Goal: Information Seeking & Learning: Learn about a topic

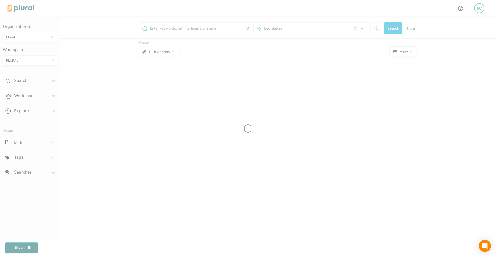
click at [377, 30] on div at bounding box center [248, 128] width 496 height 257
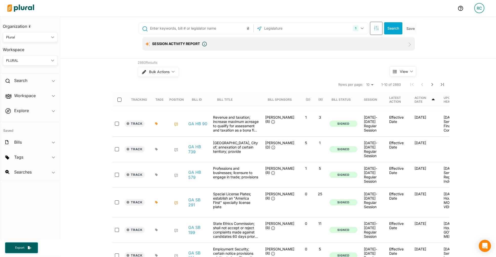
click at [376, 31] on button "button" at bounding box center [376, 28] width 12 height 12
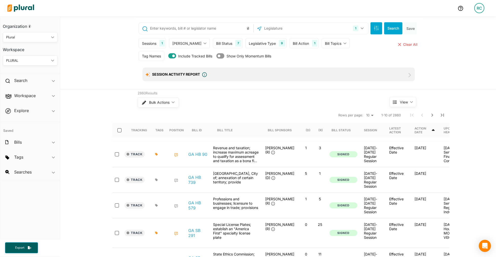
click at [289, 43] on div "Bill Action 1" at bounding box center [303, 43] width 29 height 10
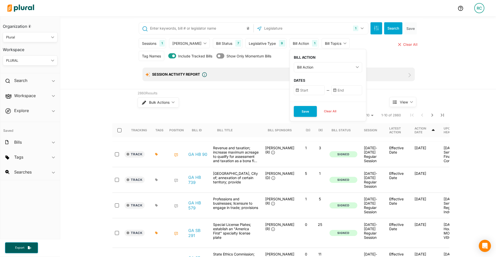
click at [331, 94] on input "text" at bounding box center [346, 90] width 31 height 10
click at [299, 91] on input "text" at bounding box center [309, 90] width 31 height 10
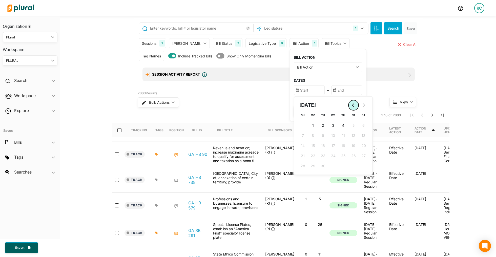
click at [348, 106] on button "Go to previous month" at bounding box center [353, 105] width 10 height 10
click at [311, 153] on span "18" at bounding box center [313, 155] width 4 height 5
type input "[DATE]"
click at [331, 85] on input "text" at bounding box center [346, 90] width 31 height 10
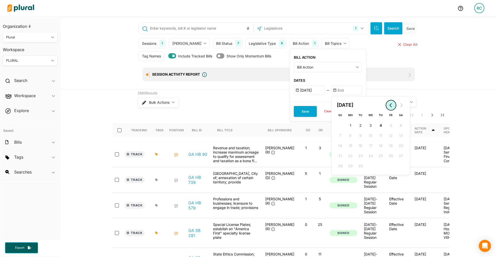
click at [386, 107] on button "Go to previous month" at bounding box center [391, 105] width 10 height 10
click at [299, 89] on input "[DATE]" at bounding box center [309, 90] width 31 height 10
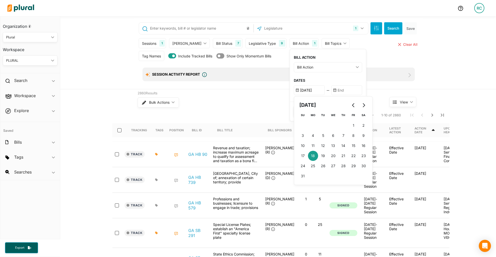
click at [335, 90] on input "text" at bounding box center [346, 90] width 31 height 10
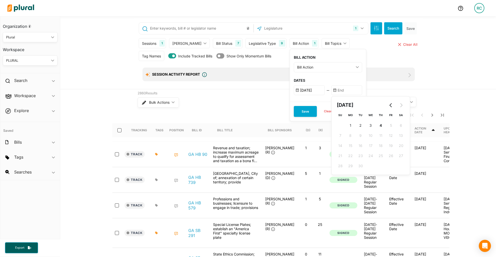
click at [250, 88] on div "1 [US_STATE] [GEOGRAPHIC_DATA] Congress [US_STATE] [US_STATE] [US_STATE] [US_ST…" at bounding box center [278, 53] width 288 height 71
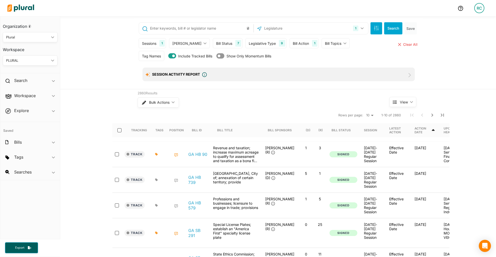
click at [293, 44] on div "Bill Action" at bounding box center [301, 43] width 16 height 5
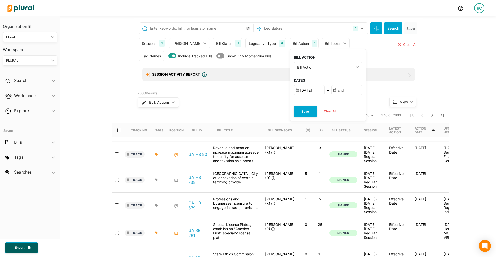
click at [297, 69] on div "Bill Action" at bounding box center [325, 66] width 57 height 5
click at [306, 102] on label "Any Action" at bounding box center [317, 102] width 22 height 5
click at [302, 102] on Action "Any Action" at bounding box center [300, 102] width 4 height 4
click at [331, 90] on input "text" at bounding box center [346, 90] width 31 height 10
click at [296, 86] on input "[DATE]" at bounding box center [309, 90] width 31 height 10
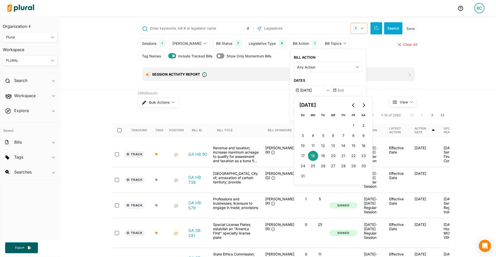
click at [363, 30] on button "1" at bounding box center [359, 29] width 16 height 10
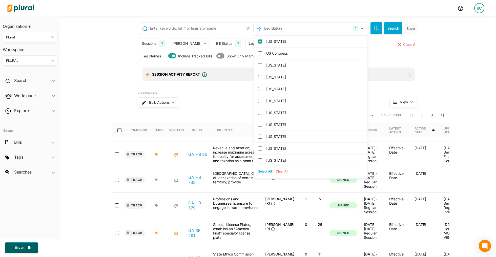
click at [265, 173] on button "Select All" at bounding box center [265, 172] width 18 height 8
checkbox input "true"
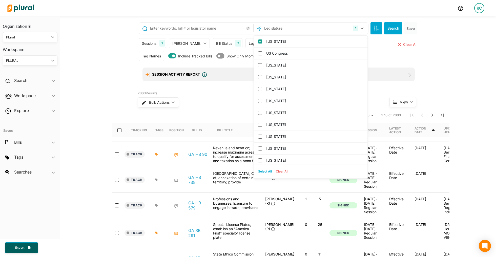
checkbox input "true"
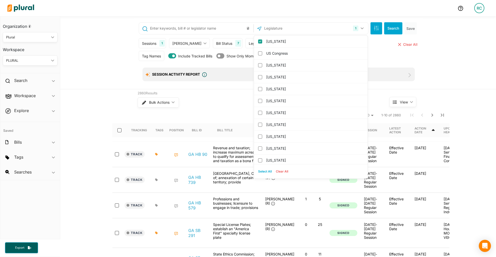
checkbox input "true"
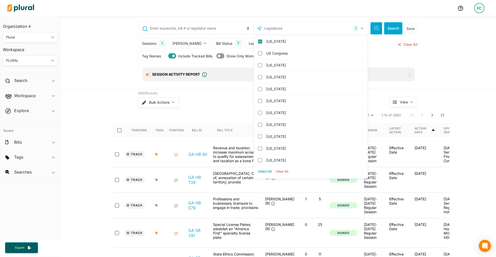
checkbox input "true"
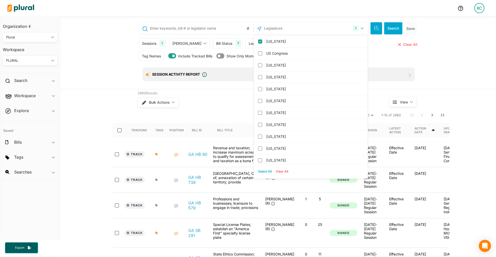
checkbox input "true"
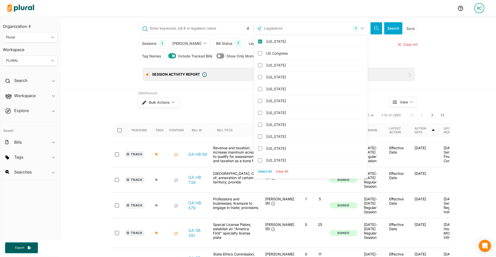
checkbox input "true"
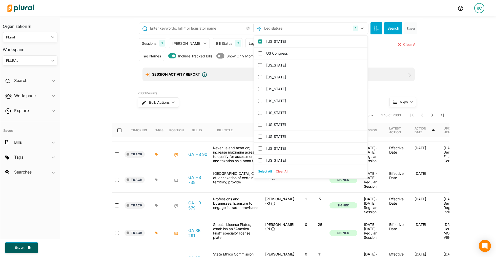
checkbox input "true"
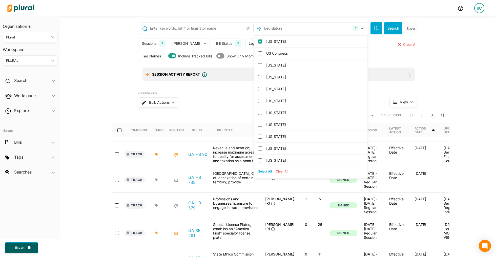
checkbox input "true"
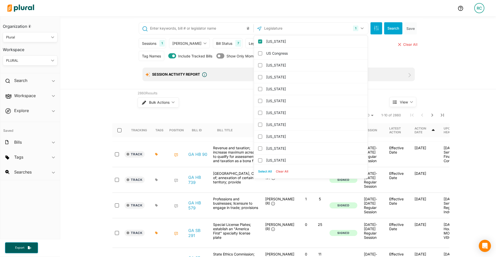
checkbox input "true"
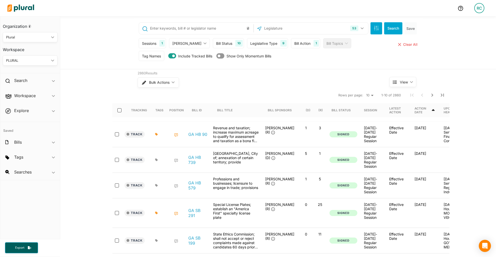
click at [379, 55] on div "Tag Names Tag Names close Any of Selected ic_keyboard_arrow_down Any of Selecte…" at bounding box center [279, 57] width 280 height 13
click at [294, 45] on div "Bill Action" at bounding box center [302, 43] width 16 height 5
click at [333, 90] on input "text" at bounding box center [348, 90] width 31 height 10
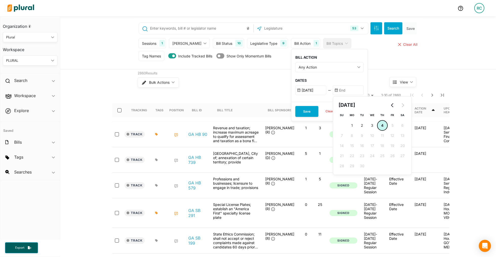
click at [381, 124] on span "4" at bounding box center [382, 125] width 2 height 5
type input "[DATE]"
click at [390, 106] on icon "Go to previous month" at bounding box center [392, 105] width 4 height 4
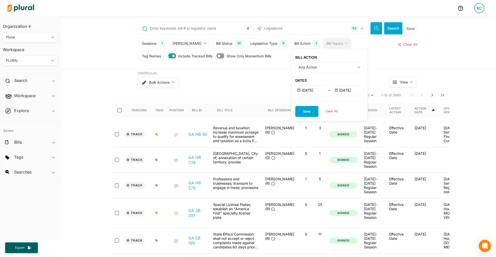
click at [344, 81] on h3 "DATES" at bounding box center [329, 80] width 68 height 4
click at [300, 111] on button "Save" at bounding box center [306, 111] width 23 height 11
click at [396, 23] on button "Search" at bounding box center [393, 28] width 18 height 12
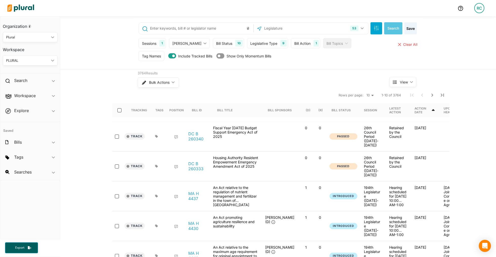
click at [294, 41] on div "Bill Action" at bounding box center [302, 43] width 16 height 5
click at [333, 88] on input "[DATE]" at bounding box center [348, 90] width 31 height 10
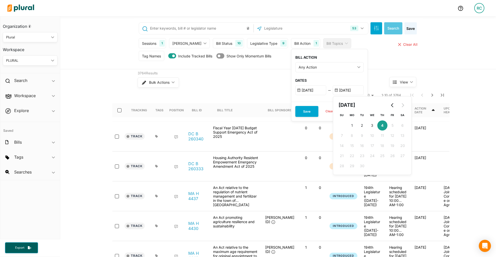
click at [333, 88] on input "[DATE]" at bounding box center [348, 90] width 31 height 10
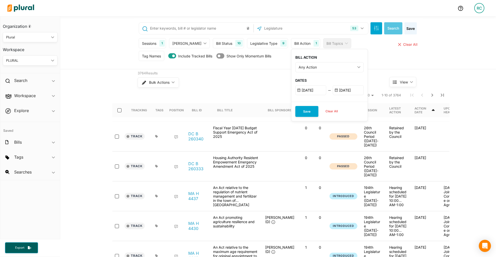
click at [303, 89] on input "[DATE]" at bounding box center [310, 90] width 31 height 10
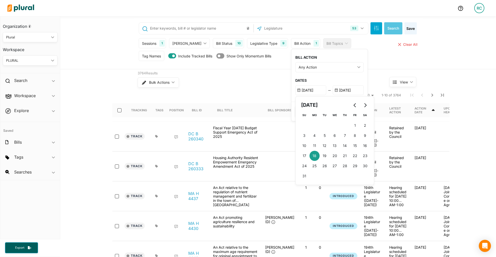
click at [303, 89] on input "[DATE]" at bounding box center [310, 90] width 31 height 10
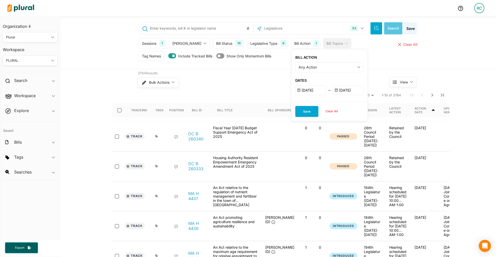
click at [232, 91] on nav "Rows per page: 10 20 50 1-10 of 3764" at bounding box center [280, 95] width 337 height 14
click at [479, 7] on div "RC" at bounding box center [479, 8] width 10 height 10
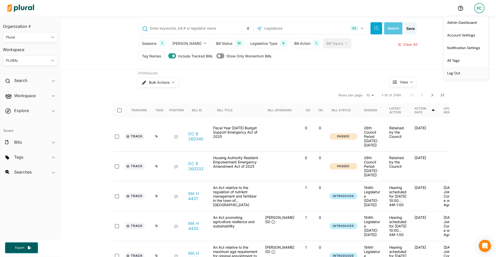
click at [460, 69] on link "Log Out" at bounding box center [465, 73] width 44 height 13
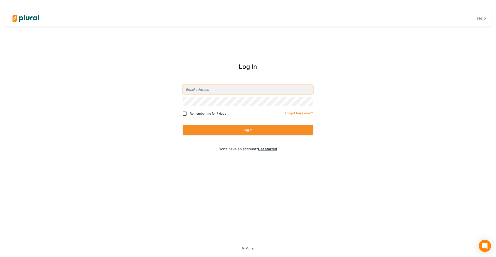
type input "[EMAIL_ADDRESS][PERSON_NAME][DOMAIN_NAME]"
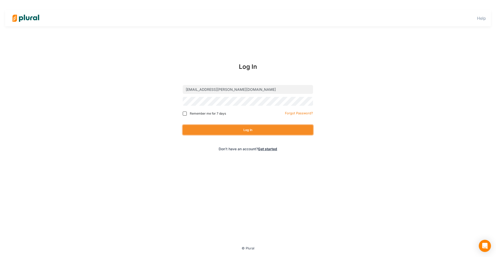
click at [259, 131] on button "Log In" at bounding box center [248, 130] width 130 height 10
